Goal: Transaction & Acquisition: Subscribe to service/newsletter

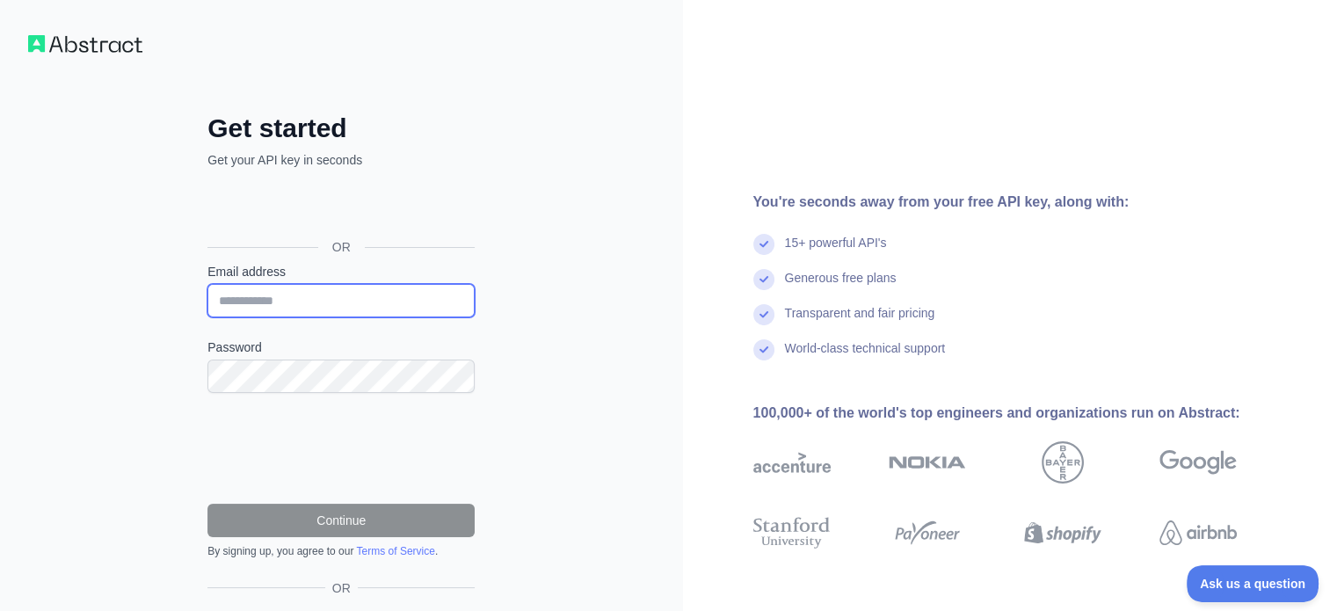
click at [271, 306] on input "Email address" at bounding box center [340, 300] width 267 height 33
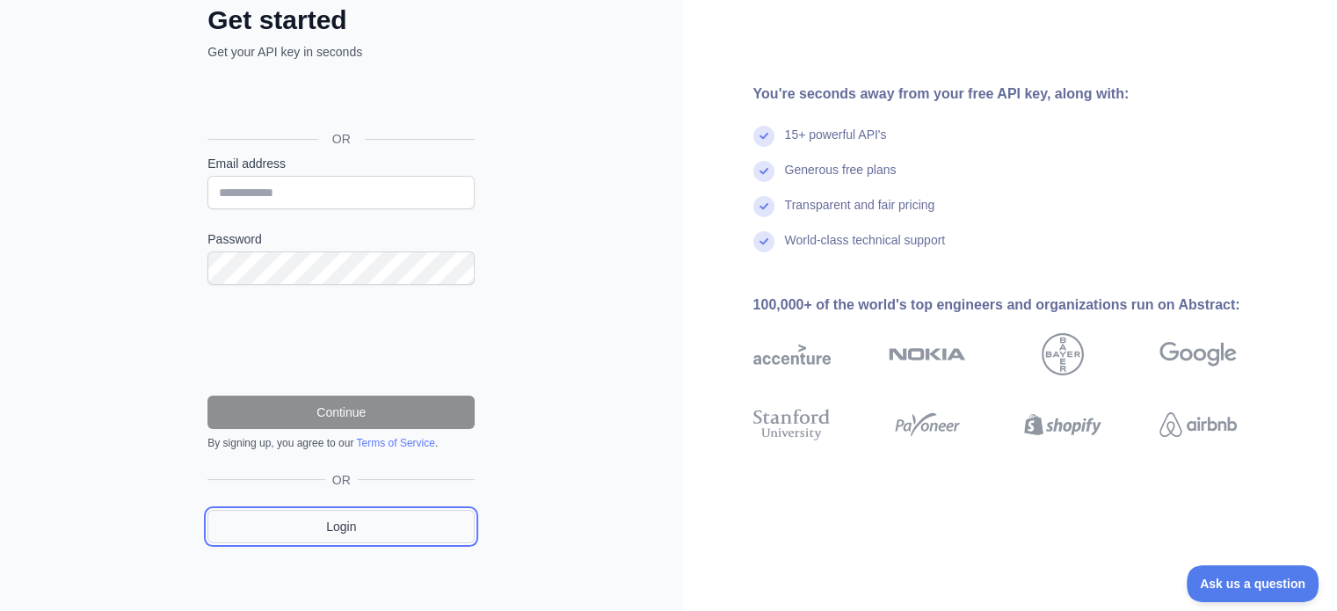
click at [336, 527] on link "Login" at bounding box center [340, 526] width 267 height 33
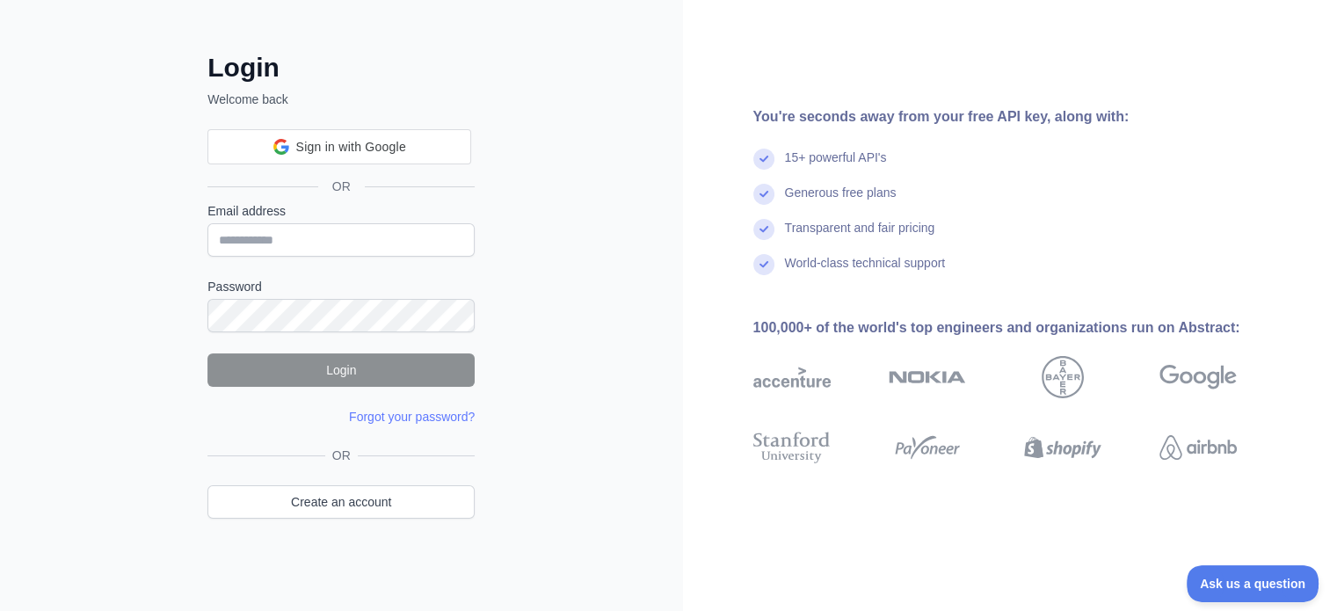
scroll to position [18, 0]
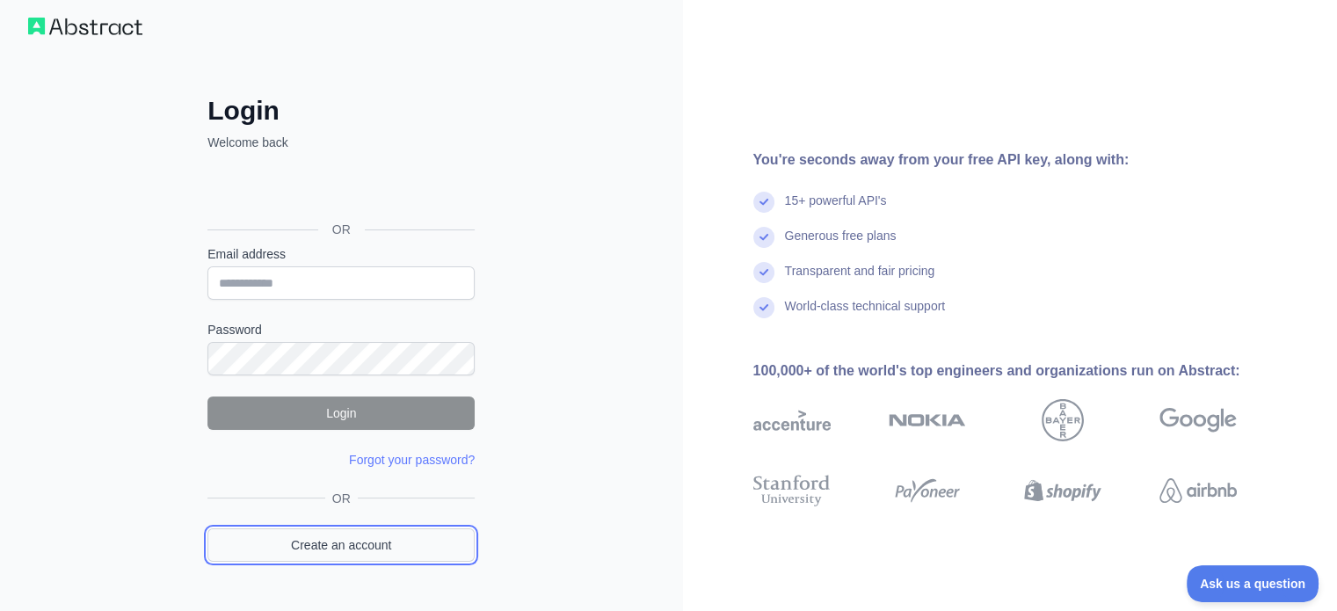
click at [363, 546] on link "Create an account" at bounding box center [340, 544] width 267 height 33
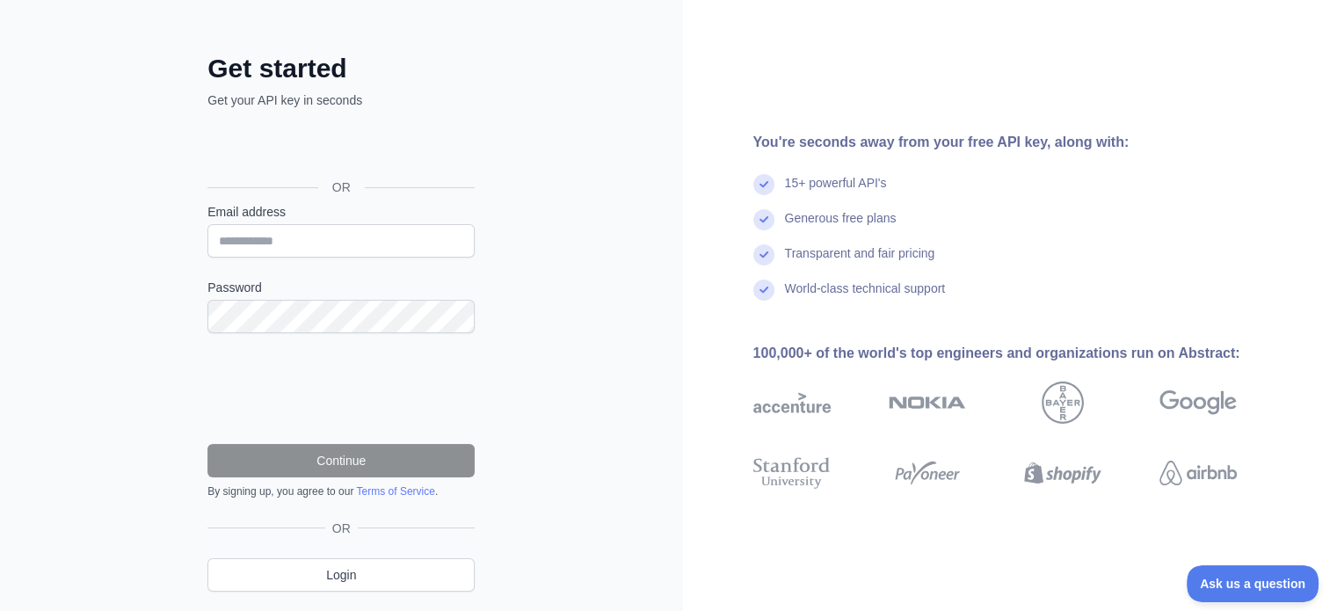
scroll to position [108, 0]
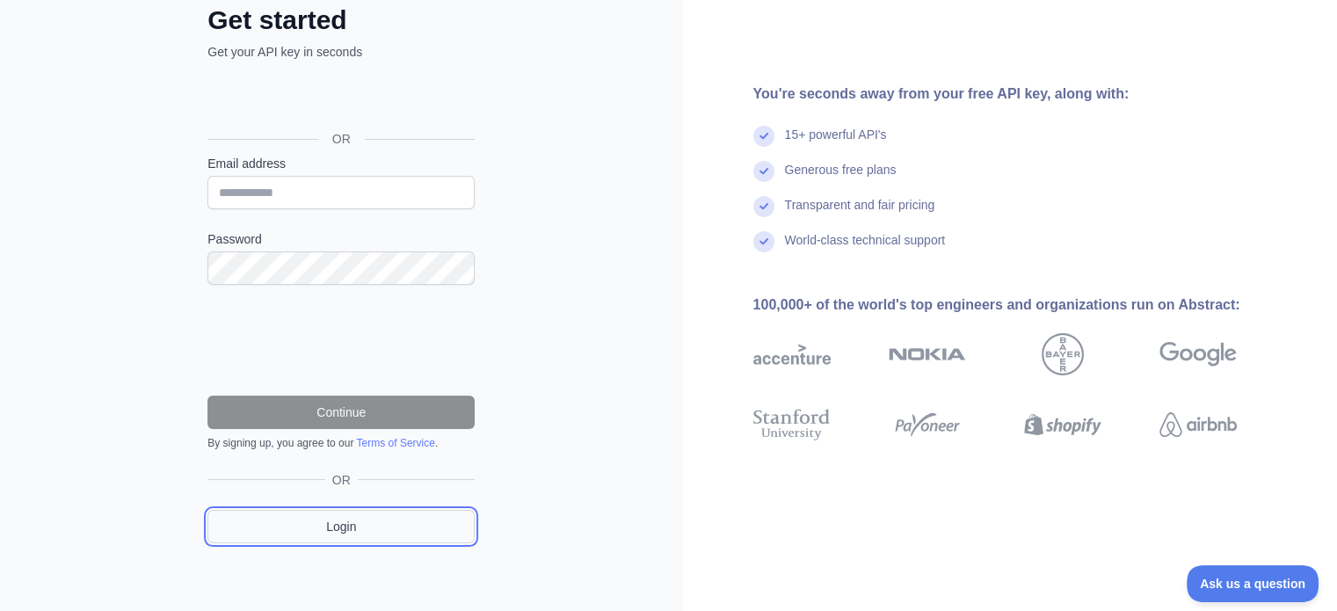
click at [336, 521] on link "Login" at bounding box center [340, 526] width 267 height 33
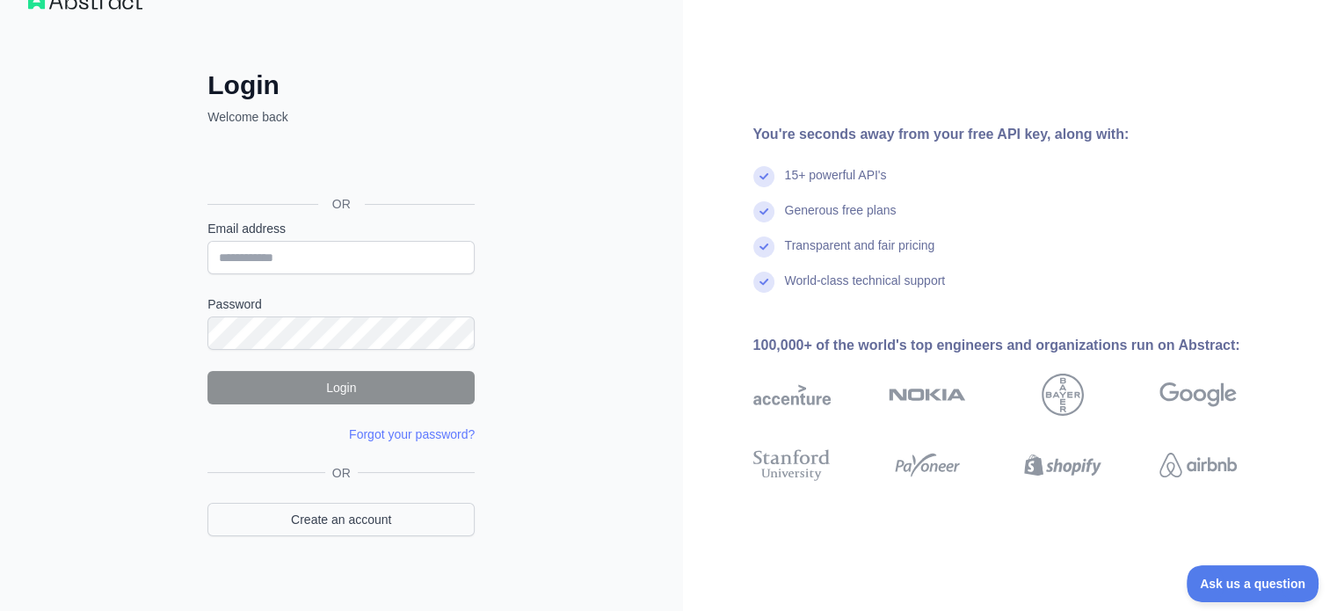
scroll to position [57, 0]
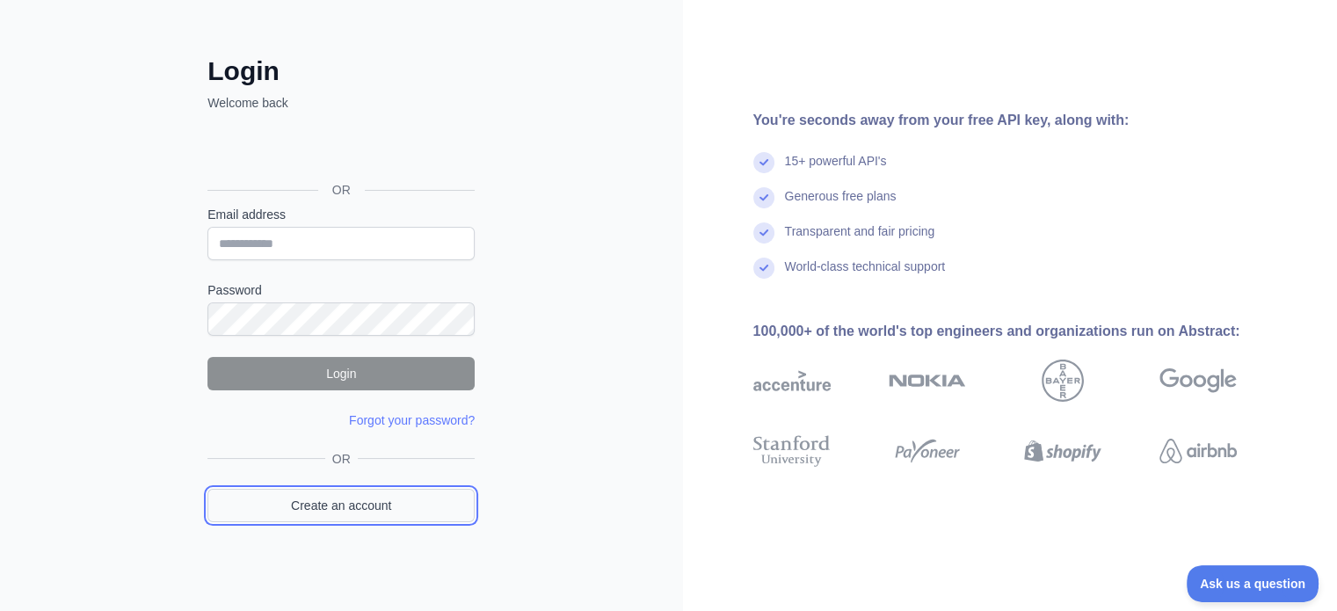
click at [337, 506] on link "Create an account" at bounding box center [340, 505] width 267 height 33
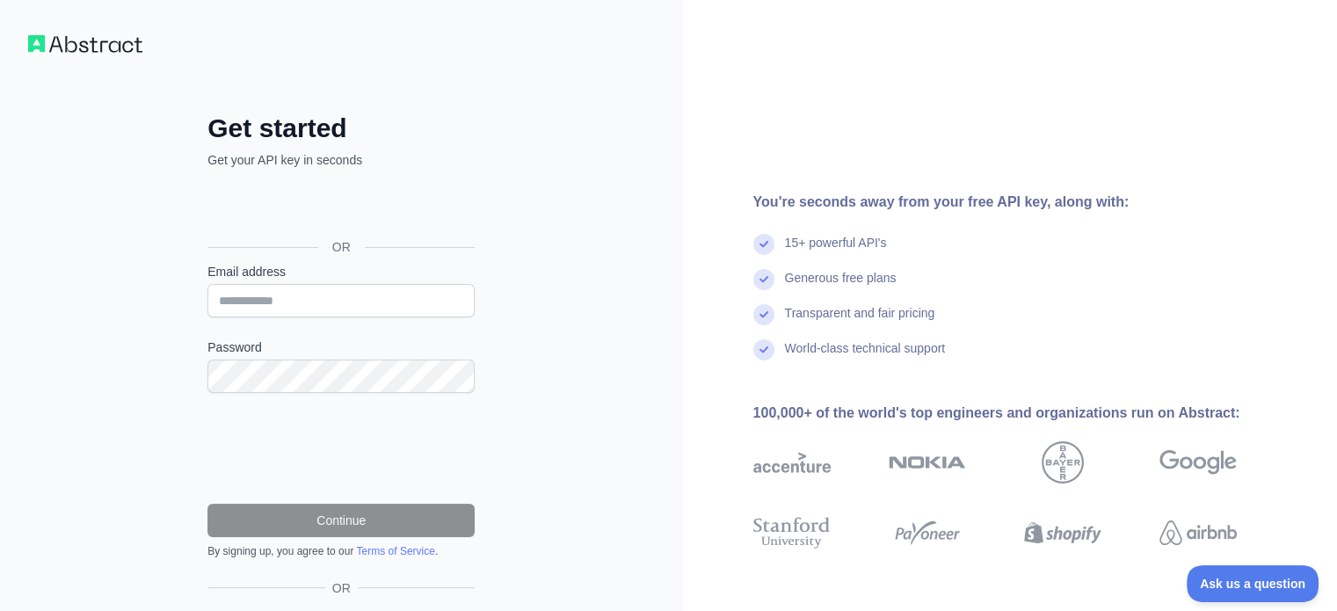
click at [308, 147] on div "Get started Get your API key in seconds OR Email address Password Continue By s…" at bounding box center [340, 395] width 337 height 567
click at [345, 244] on span "OR" at bounding box center [341, 247] width 47 height 18
